Goal: Task Accomplishment & Management: Use online tool/utility

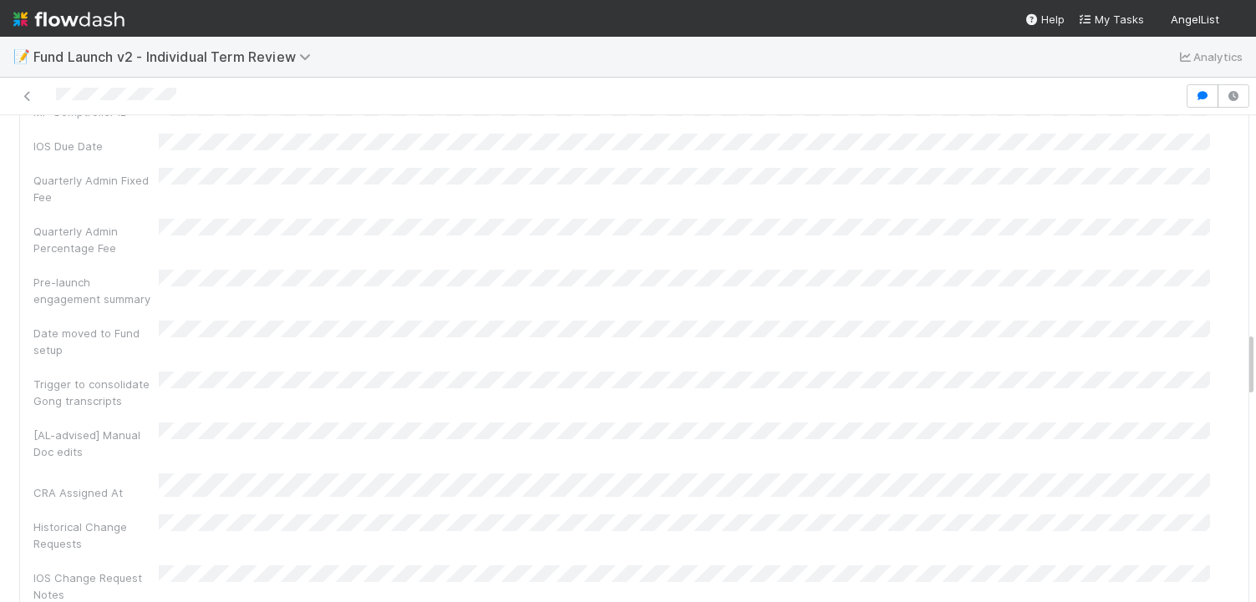
scroll to position [1458, 0]
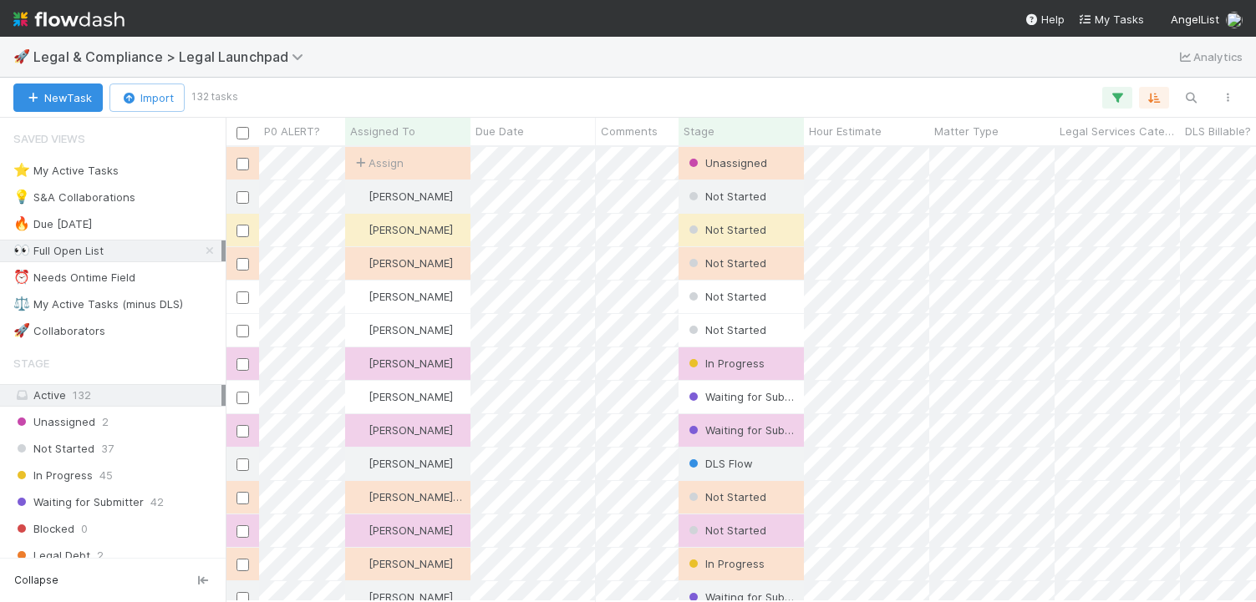
scroll to position [442, 1018]
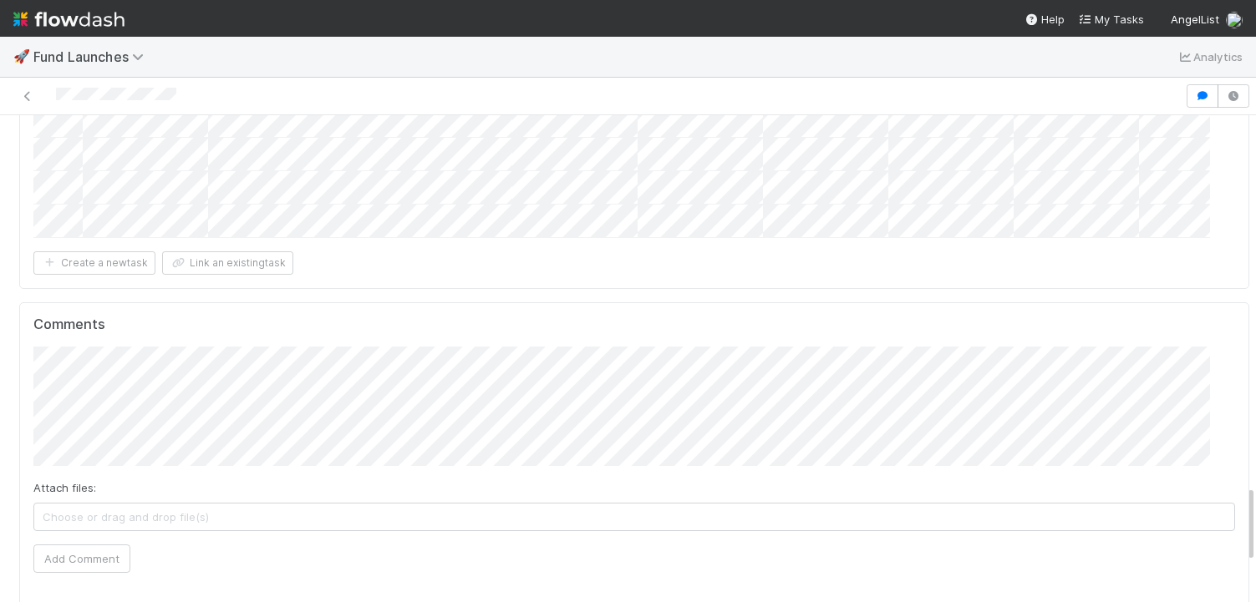
scroll to position [2369, 0]
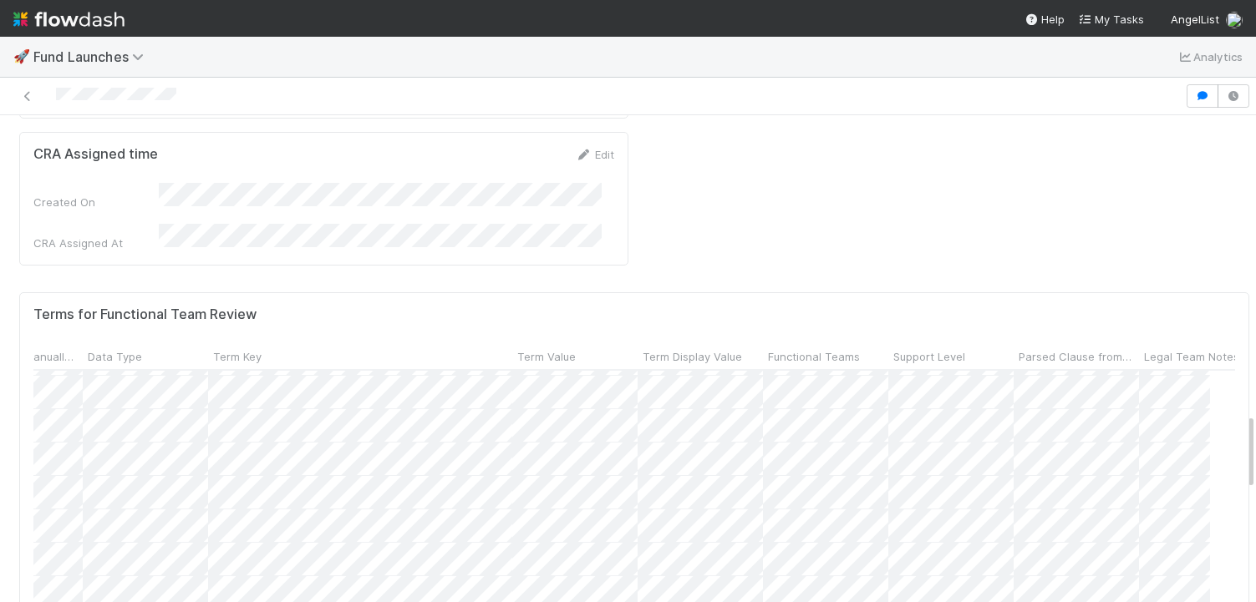
scroll to position [1886, 0]
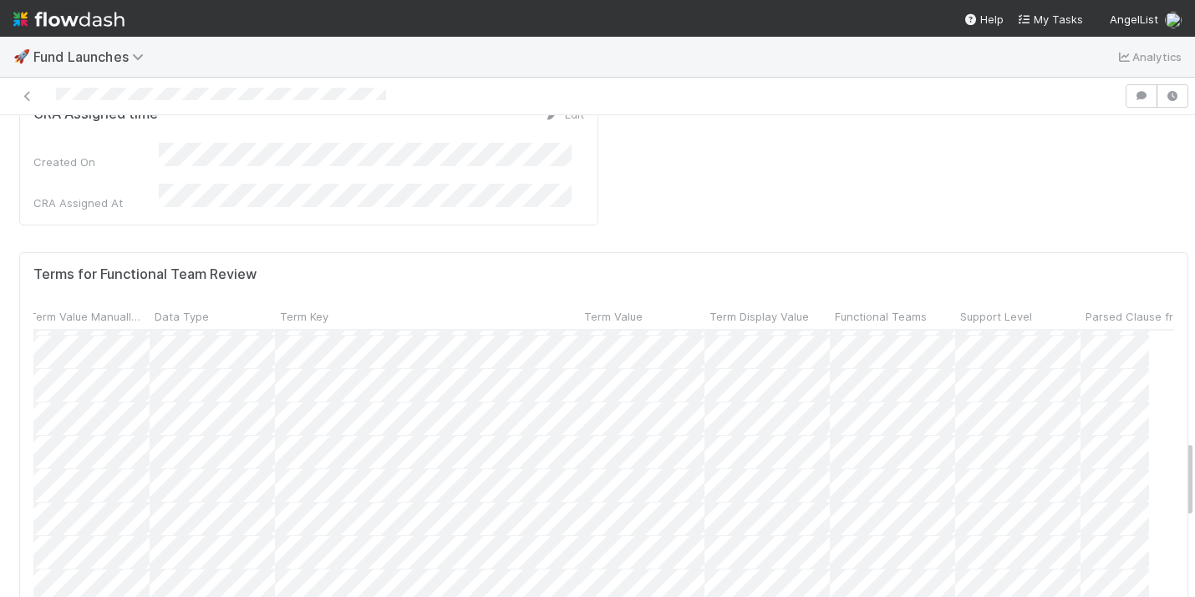
scroll to position [327, 1103]
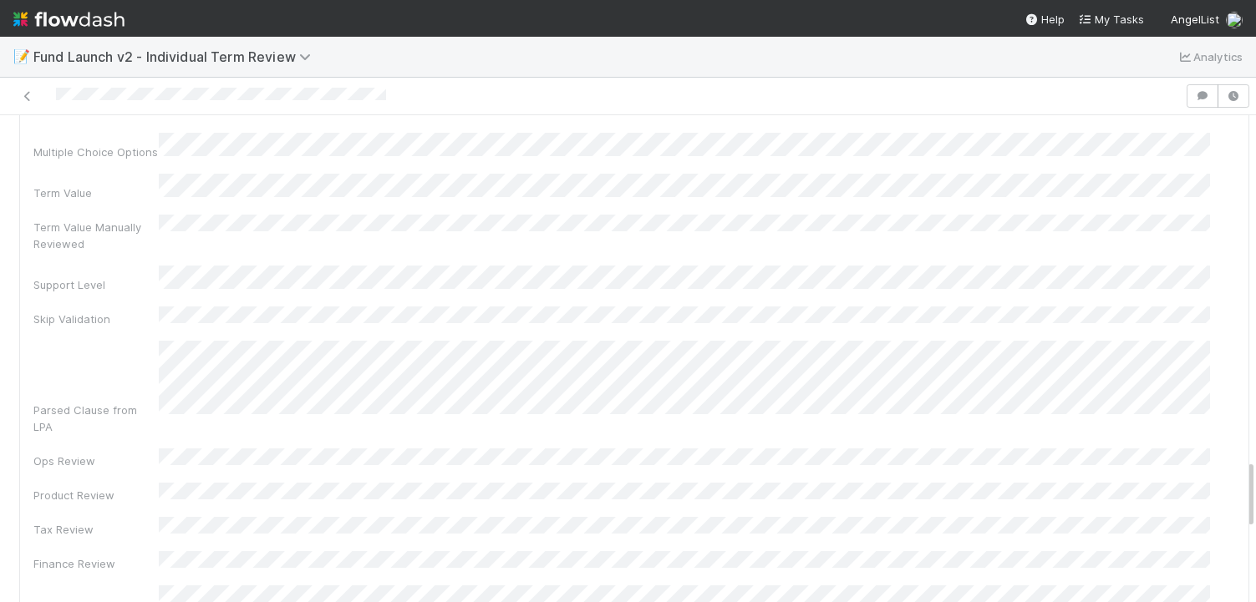
scroll to position [2386, 0]
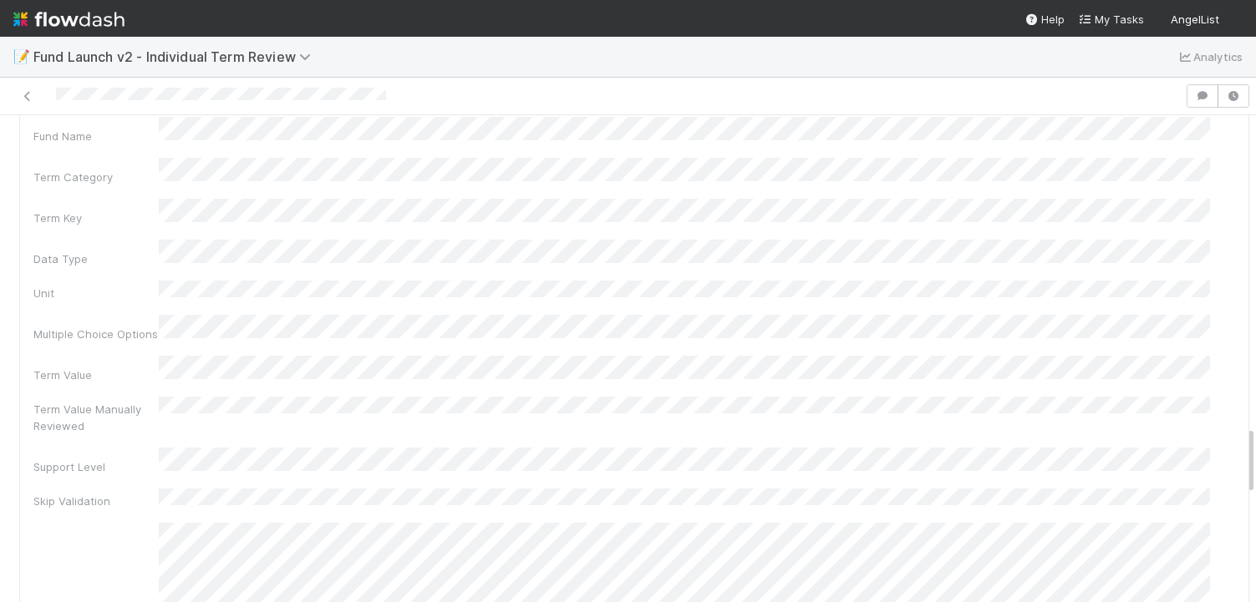
scroll to position [2265, 0]
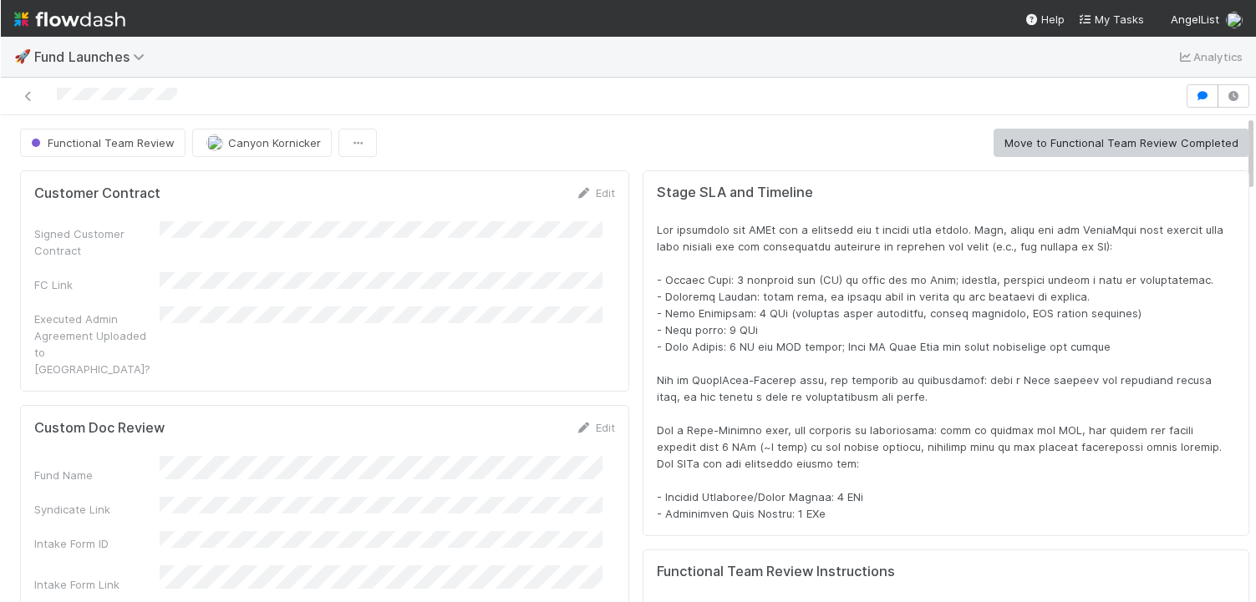
scroll to position [327, 1164]
